Goal: Information Seeking & Learning: Learn about a topic

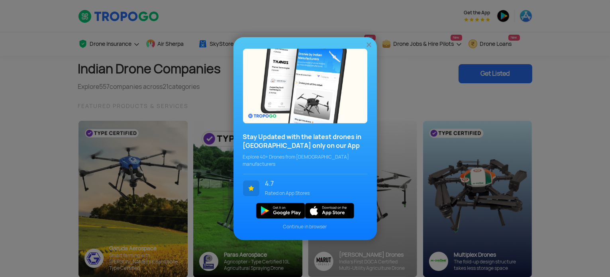
click at [14, 89] on div "Stay Updated with the latest drones in [GEOGRAPHIC_DATA] only on our App Explor…" at bounding box center [305, 138] width 610 height 277
click at [27, 94] on div "Stay Updated with the latest drones in [GEOGRAPHIC_DATA] only on our App Explor…" at bounding box center [305, 138] width 610 height 277
click at [311, 224] on span "Continue in browser" at bounding box center [305, 226] width 124 height 7
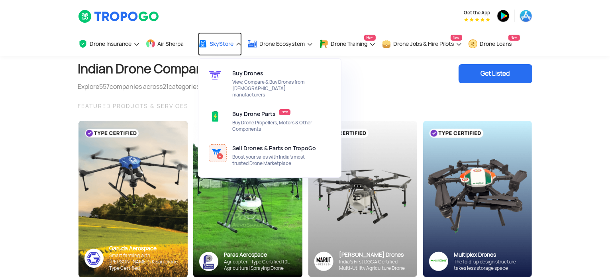
click at [239, 43] on link "SkyStore" at bounding box center [220, 44] width 44 height 24
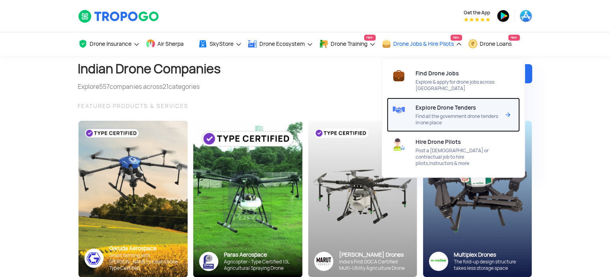
click at [431, 104] on span "Explore Drone Tenders" at bounding box center [446, 107] width 61 height 6
